Goal: Ask a question

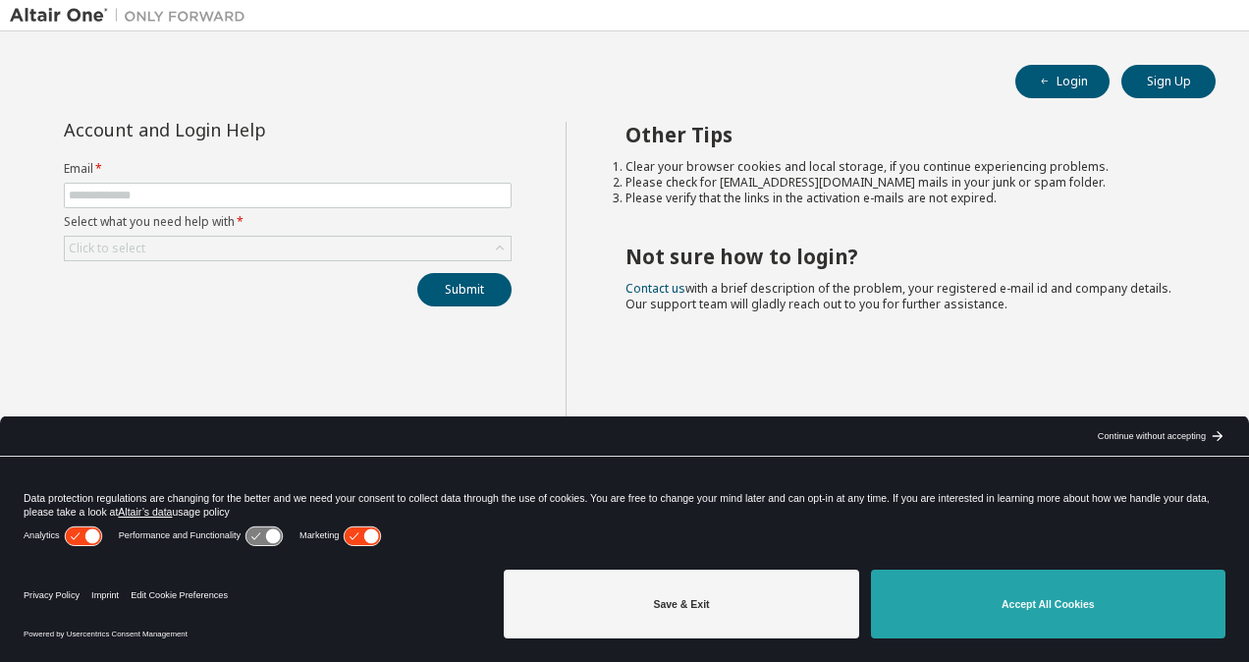
click at [1046, 613] on button "Accept All Cookies" at bounding box center [1048, 604] width 355 height 69
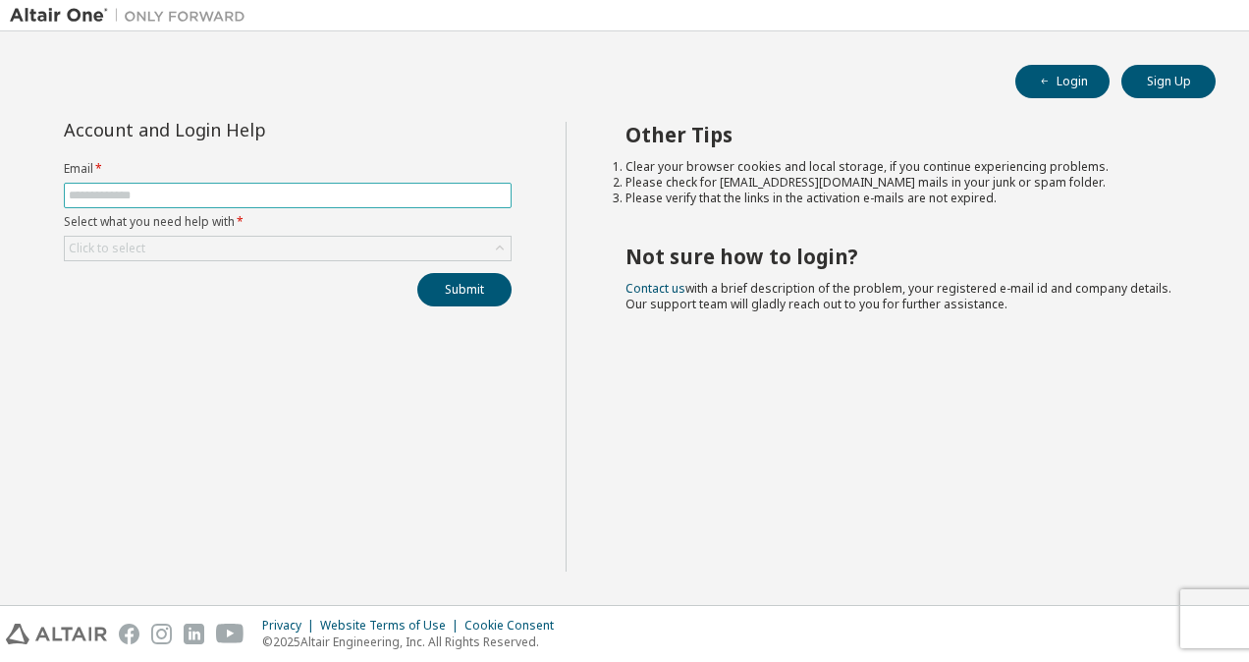
click at [159, 193] on input "text" at bounding box center [288, 196] width 438 height 16
type input "**********"
click at [296, 278] on div "Submit" at bounding box center [288, 289] width 448 height 33
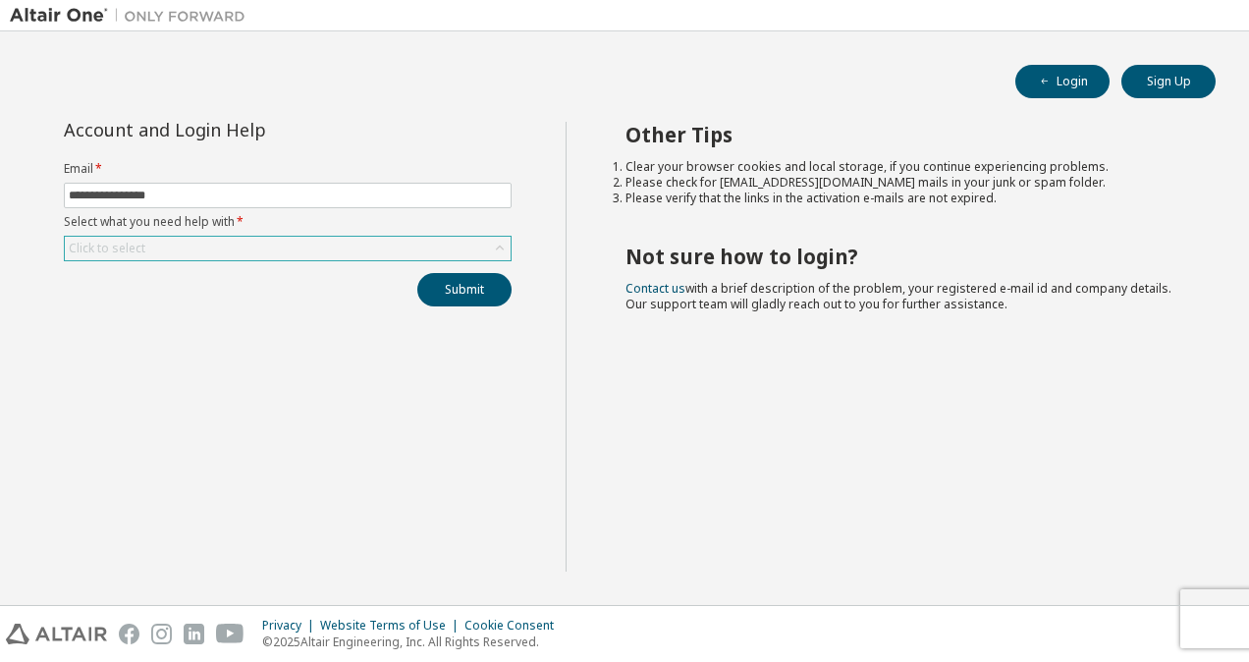
click at [217, 250] on div "Click to select" at bounding box center [288, 249] width 446 height 24
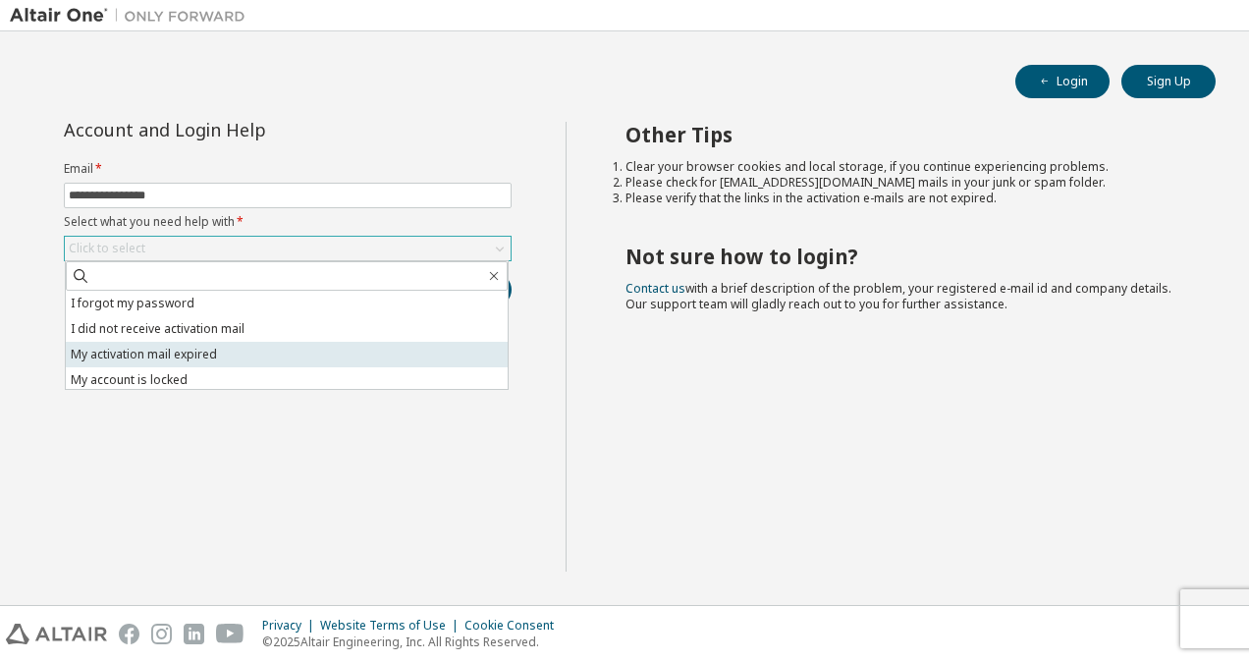
click at [223, 357] on li "My activation mail expired" at bounding box center [287, 355] width 442 height 26
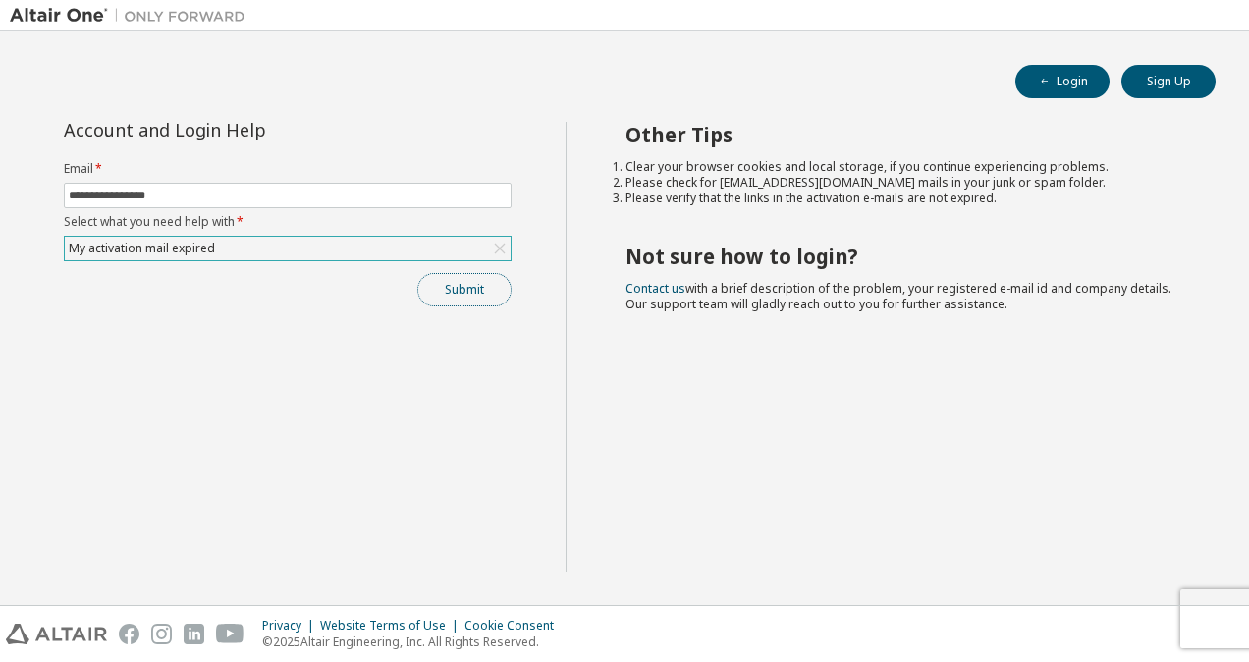
click at [455, 290] on button "Submit" at bounding box center [464, 289] width 94 height 33
